Goal: Task Accomplishment & Management: Manage account settings

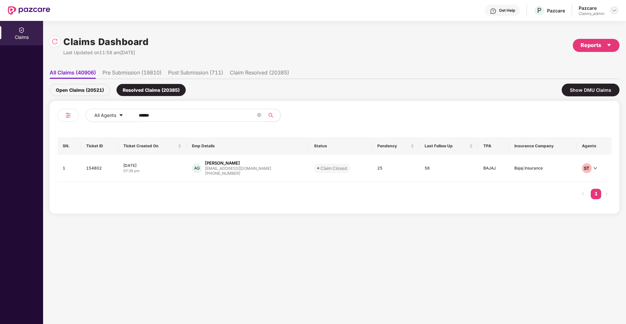
click at [612, 12] on img at bounding box center [614, 10] width 5 height 5
click at [577, 38] on div "Switch Partner" at bounding box center [584, 38] width 85 height 13
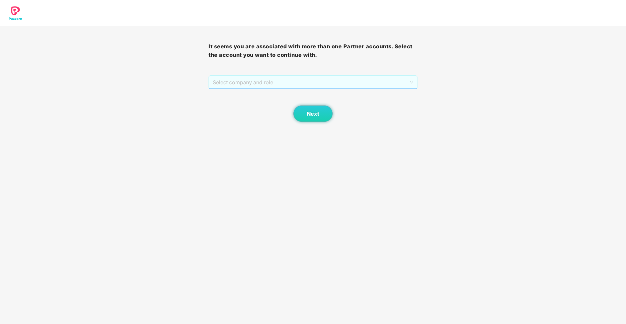
click at [408, 78] on span "Select company and role" at bounding box center [313, 82] width 200 height 12
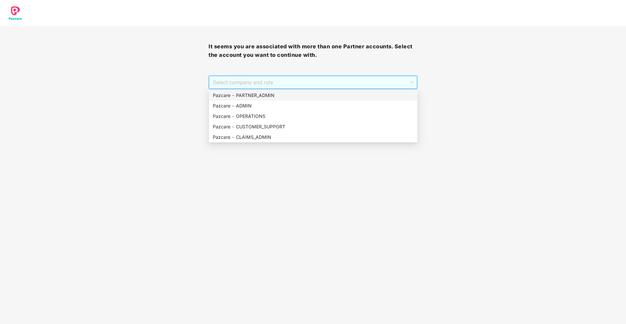
click at [341, 96] on div "Pazcare - PARTNER_ADMIN" at bounding box center [313, 95] width 201 height 7
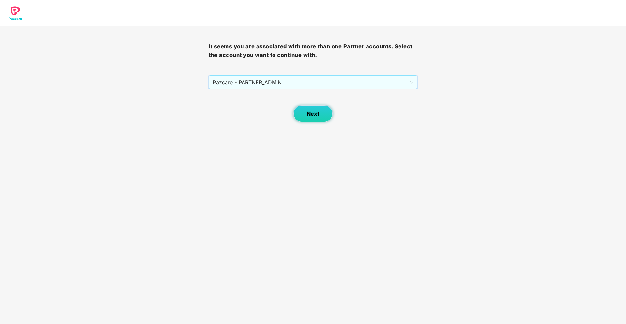
click at [323, 112] on button "Next" at bounding box center [312, 113] width 39 height 16
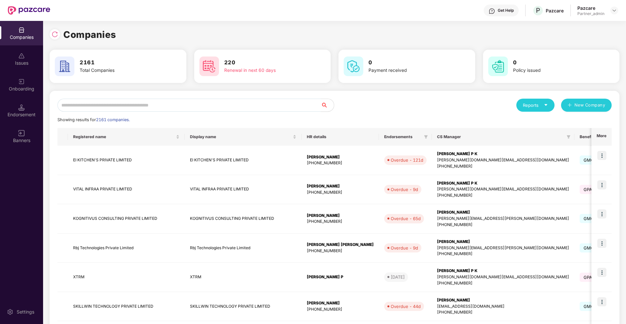
click at [213, 106] on input "text" at bounding box center [188, 105] width 263 height 13
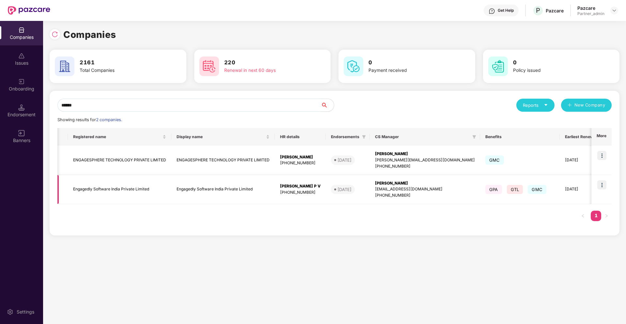
scroll to position [0, 97]
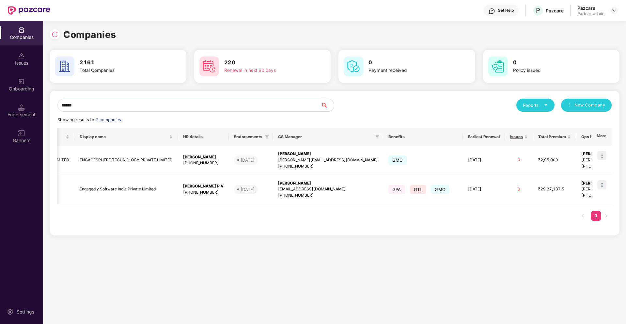
type input "******"
